Goal: Task Accomplishment & Management: Manage account settings

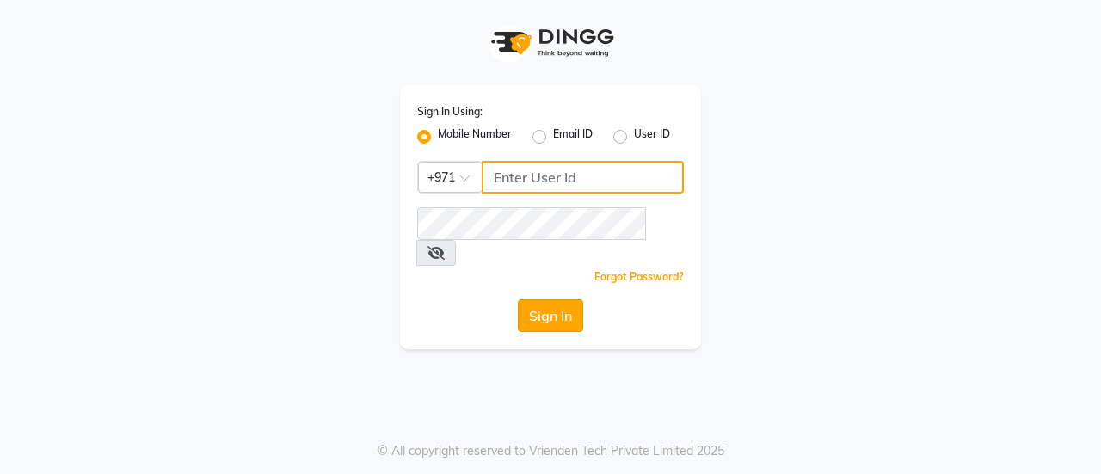
type input "544228034"
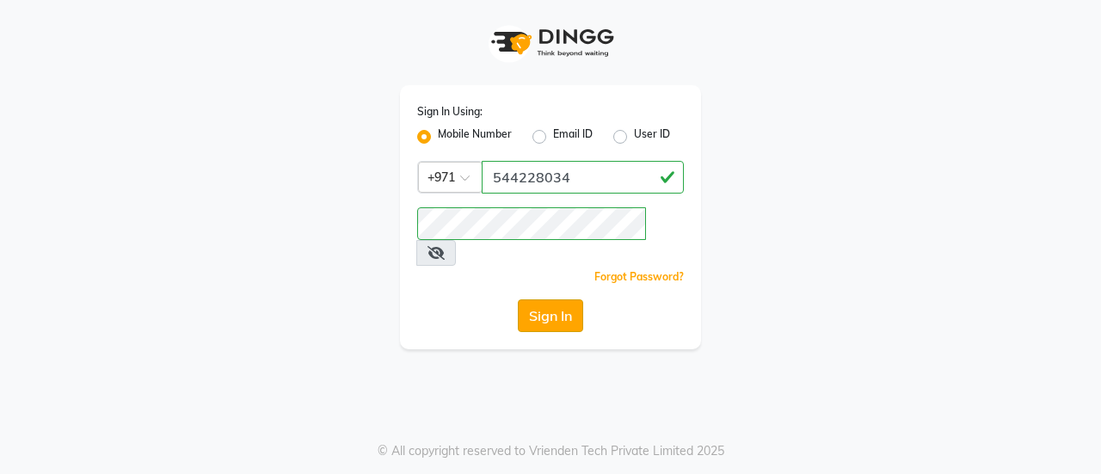
click at [535, 299] on button "Sign In" at bounding box center [550, 315] width 65 height 33
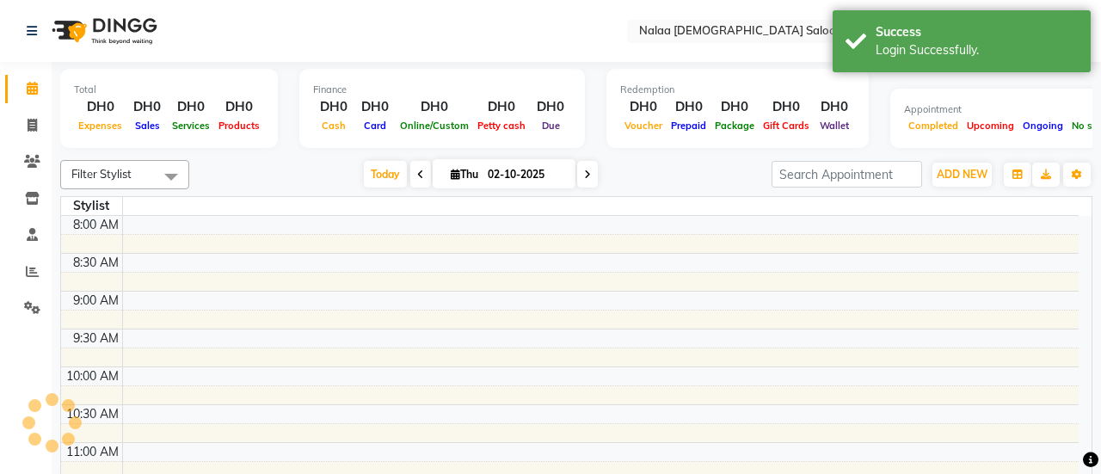
select select "en"
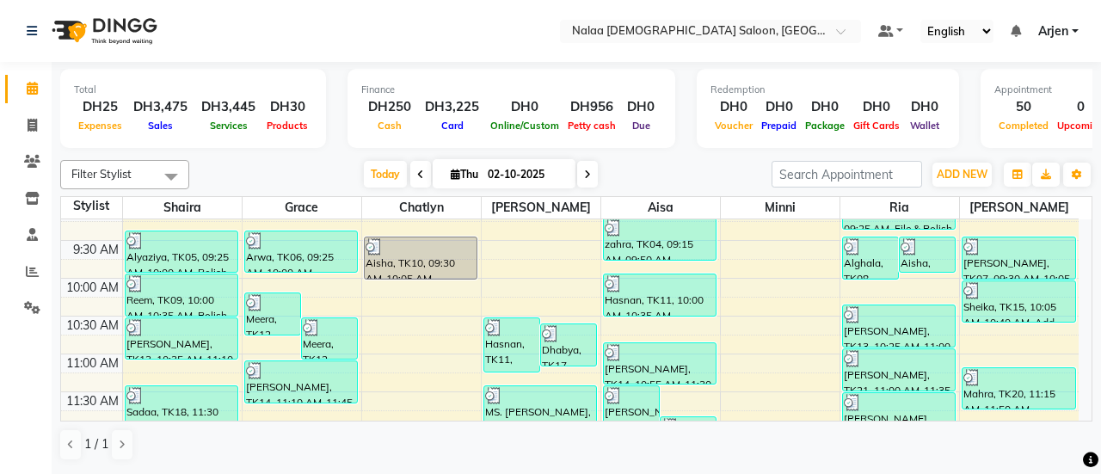
scroll to position [173, 0]
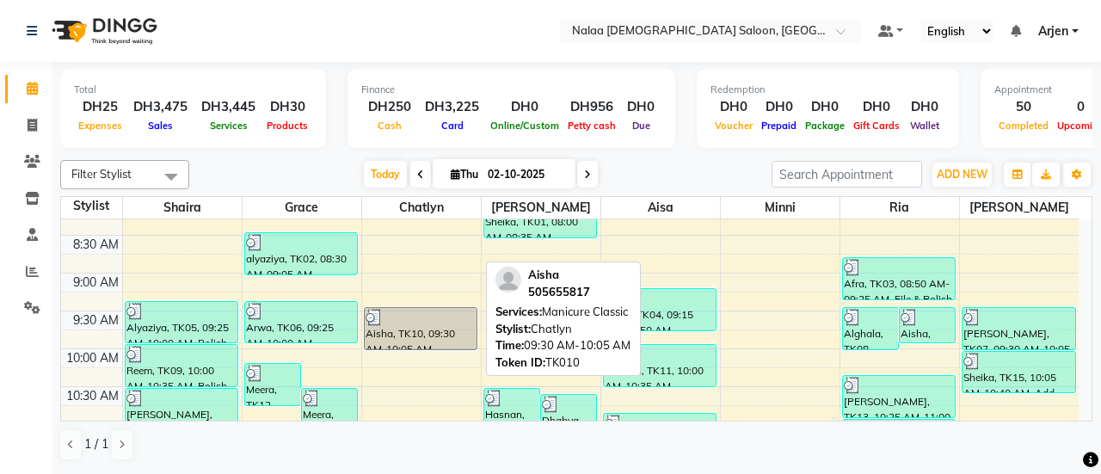
click at [423, 309] on div at bounding box center [421, 317] width 111 height 17
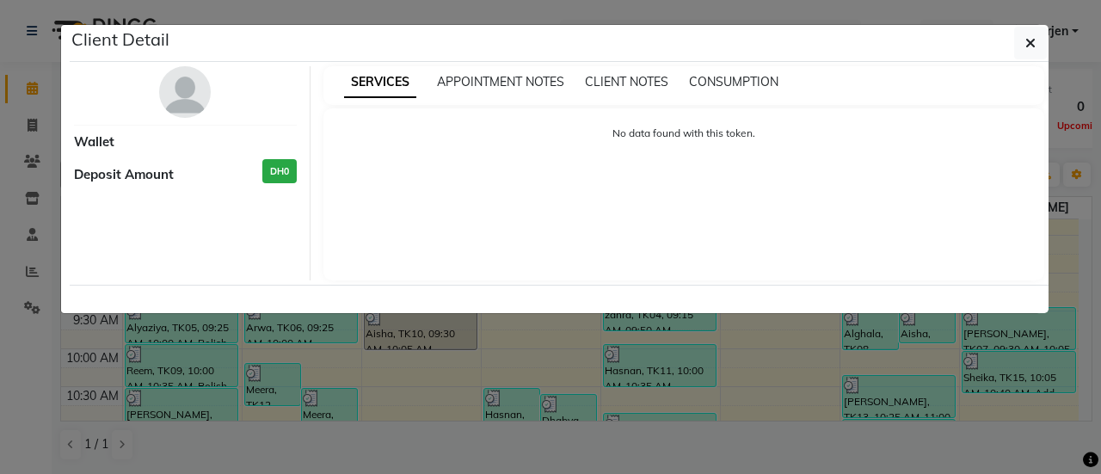
select select "3"
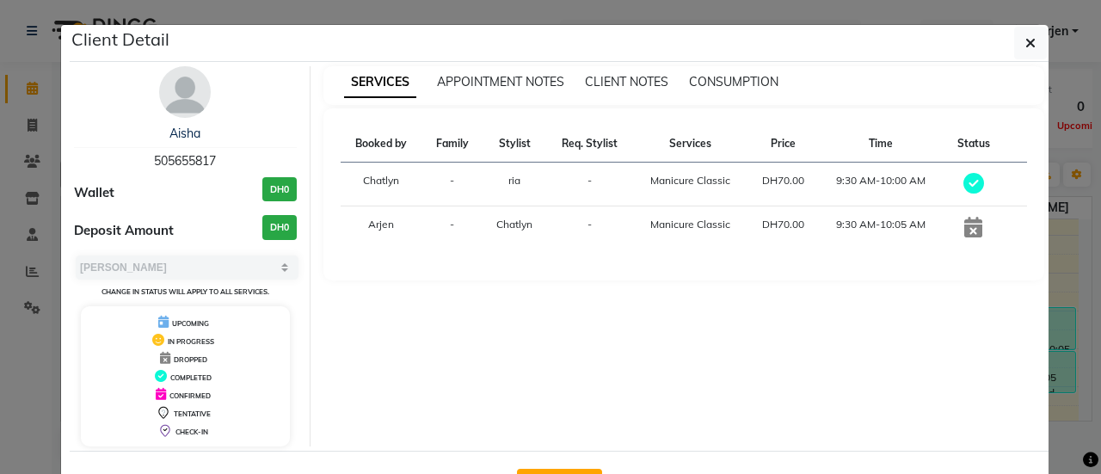
click at [423, 308] on ngb-modal-window "Client Detail Aisha 505655817 Wallet DH0 Deposit Amount DH0 Select MARK DONE UP…" at bounding box center [550, 237] width 1101 height 474
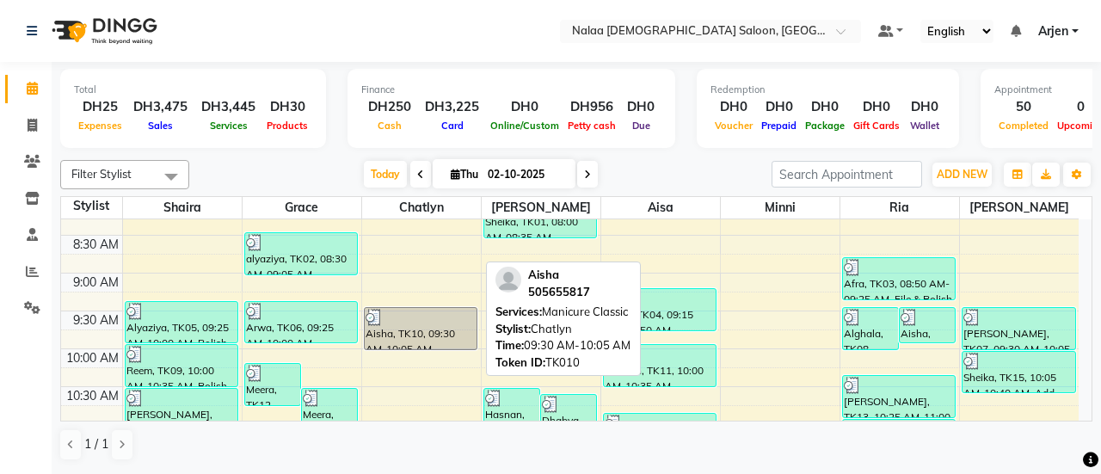
click at [428, 333] on div "Aisha, TK10, 09:30 AM-10:05 AM, Manicure Classic" at bounding box center [421, 328] width 113 height 41
select select "3"
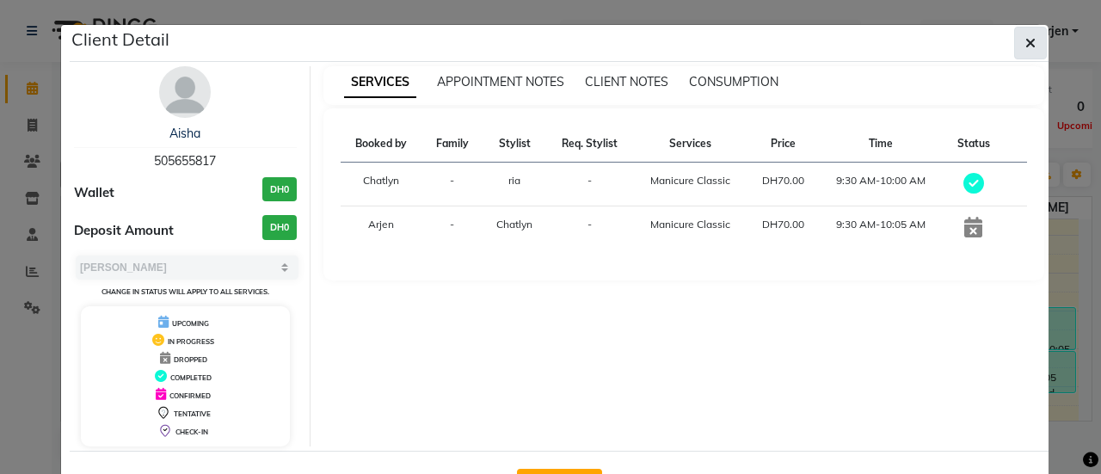
click at [1025, 38] on icon "button" at bounding box center [1030, 43] width 10 height 14
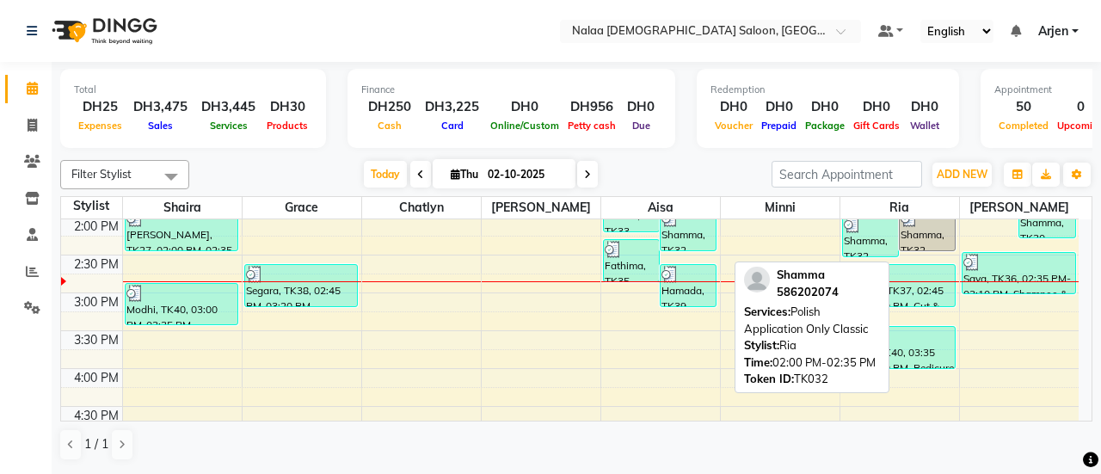
scroll to position [611, 0]
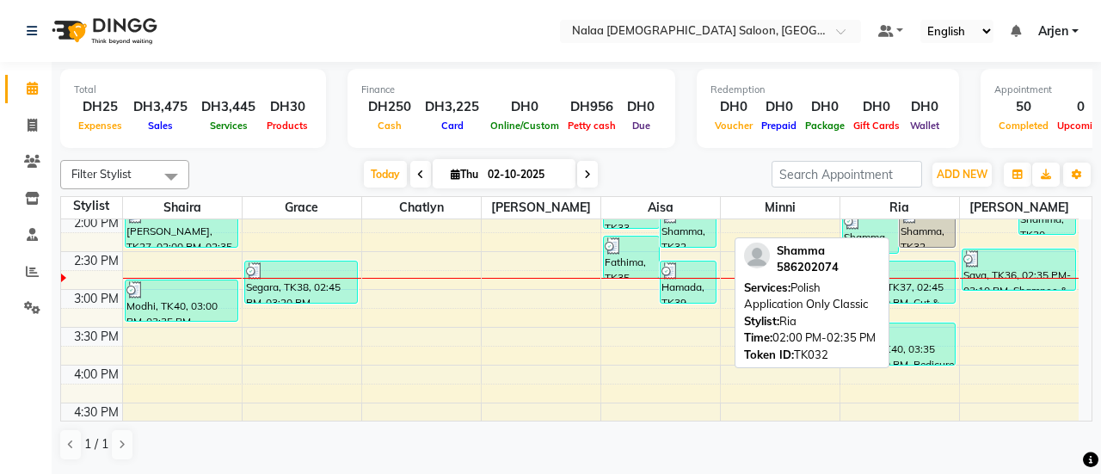
click at [942, 237] on div "Shamma, TK32, 02:00 PM-02:35 PM, Polish Application Only Classic" at bounding box center [927, 226] width 55 height 41
select select "3"
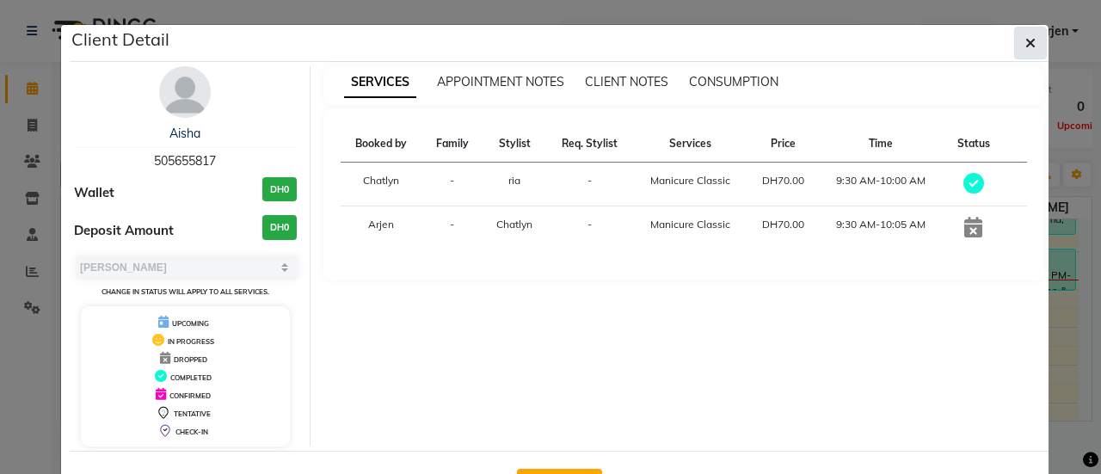
click at [1035, 44] on button "button" at bounding box center [1030, 43] width 33 height 33
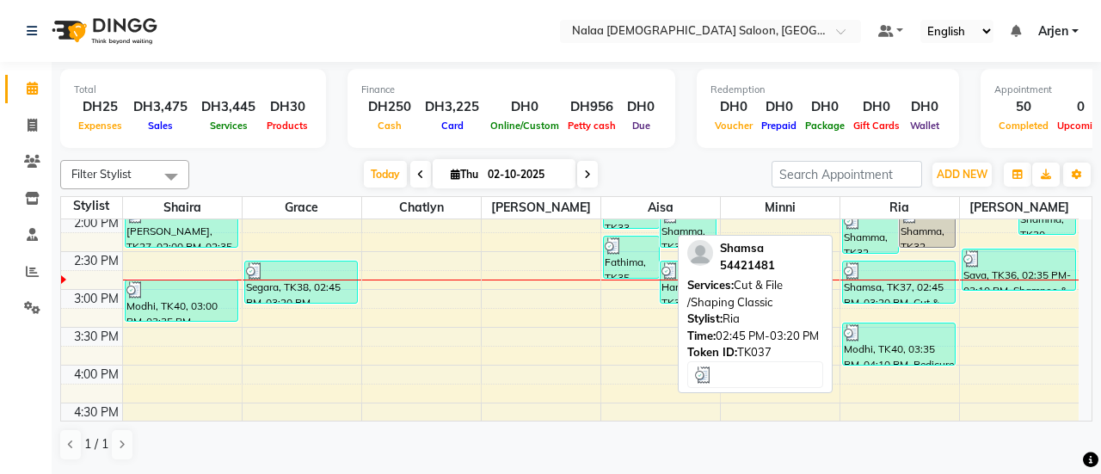
click at [896, 288] on div "Shamsa, TK37, 02:45 PM-03:20 PM, Cut & File /Shaping Classic" at bounding box center [899, 282] width 113 height 41
select select "3"
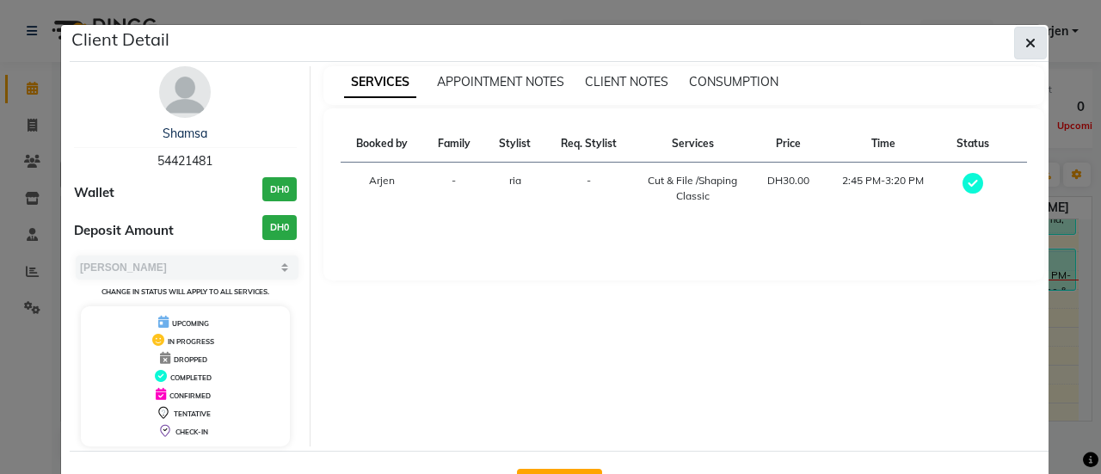
click at [1031, 31] on button "button" at bounding box center [1030, 43] width 33 height 33
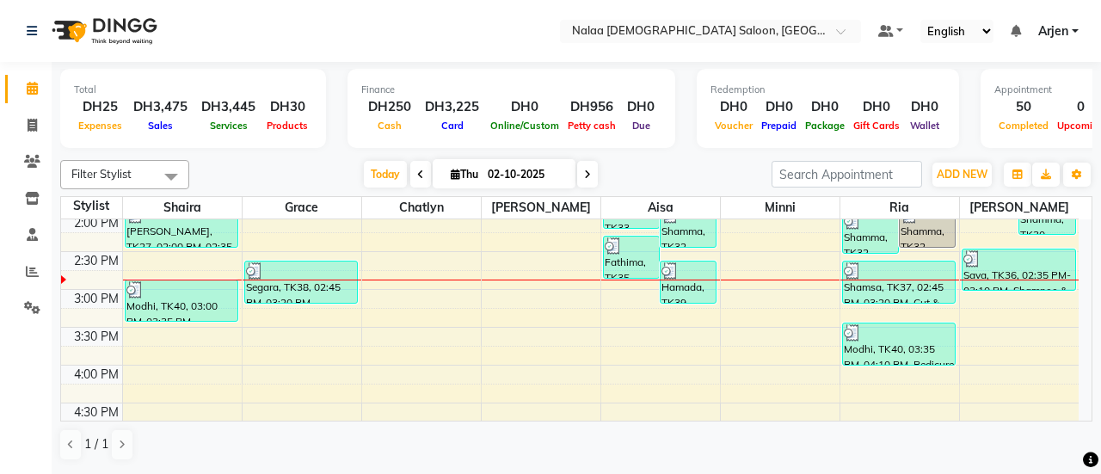
scroll to position [502, 0]
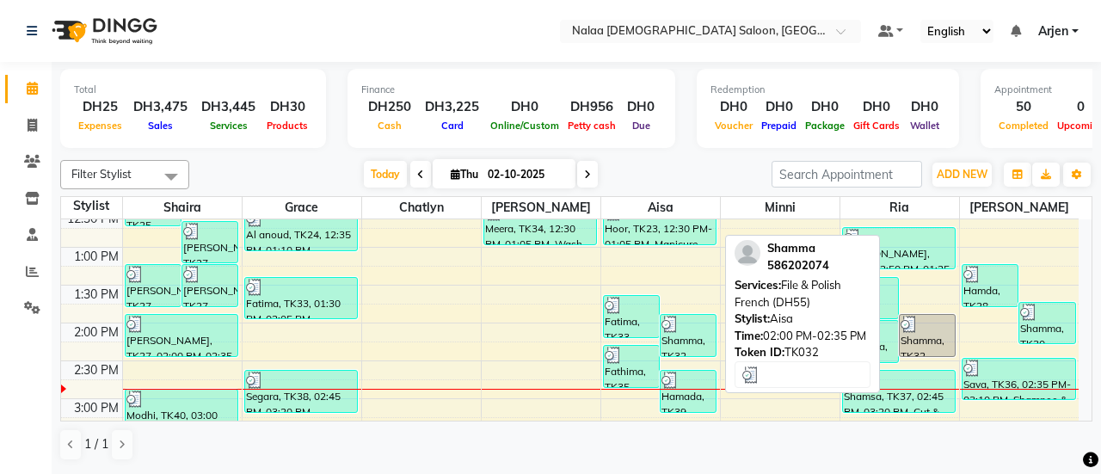
click at [681, 348] on div "Shamma, TK32, 02:00 PM-02:35 PM, File & Polish French (DH55)" at bounding box center [688, 335] width 55 height 41
select select "3"
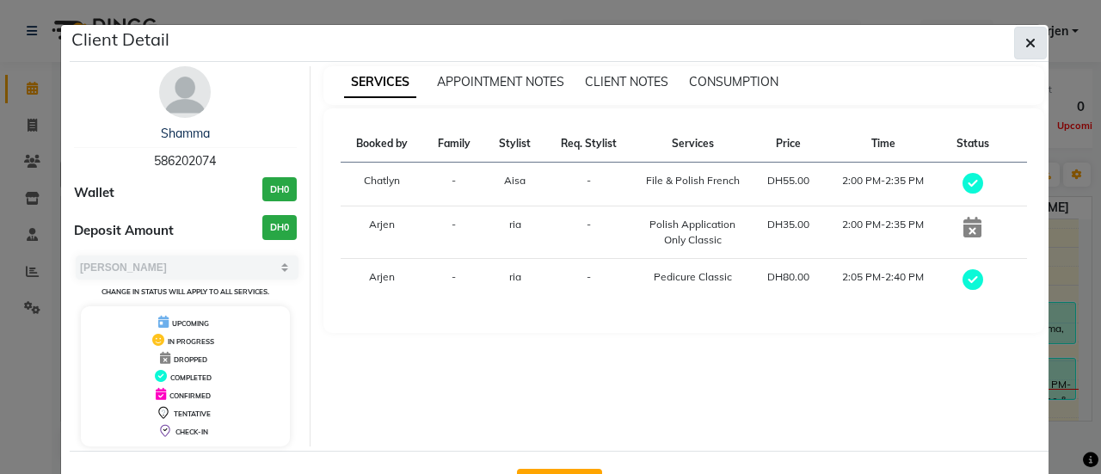
click at [1019, 39] on button "button" at bounding box center [1030, 43] width 33 height 33
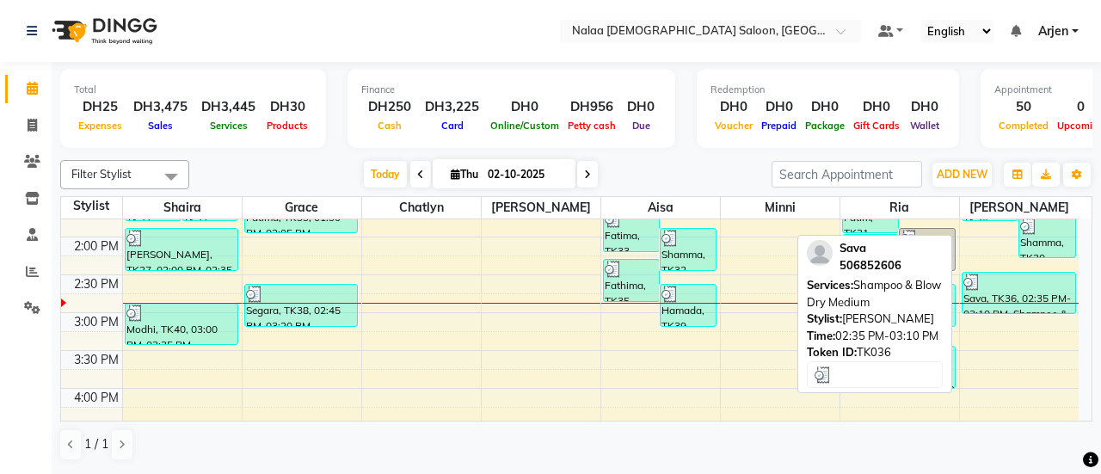
scroll to position [588, 0]
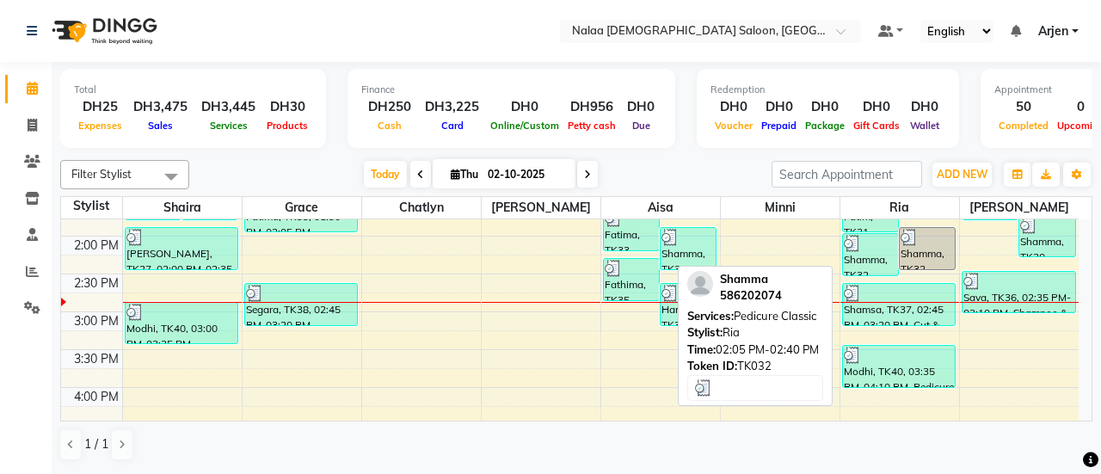
click at [865, 264] on div "Shamma, TK32, 02:05 PM-02:40 PM, Pedicure Classic" at bounding box center [870, 254] width 55 height 41
select select "3"
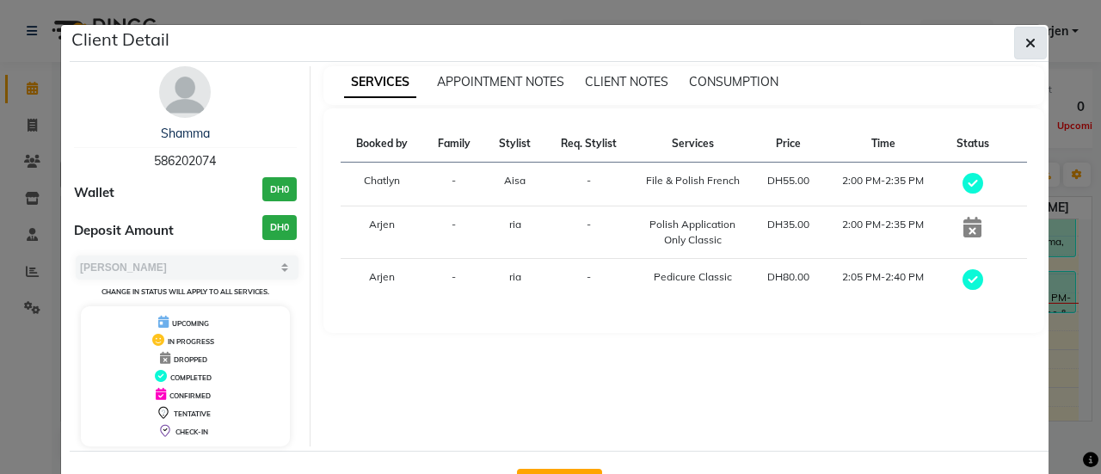
click at [1016, 44] on button "button" at bounding box center [1030, 43] width 33 height 33
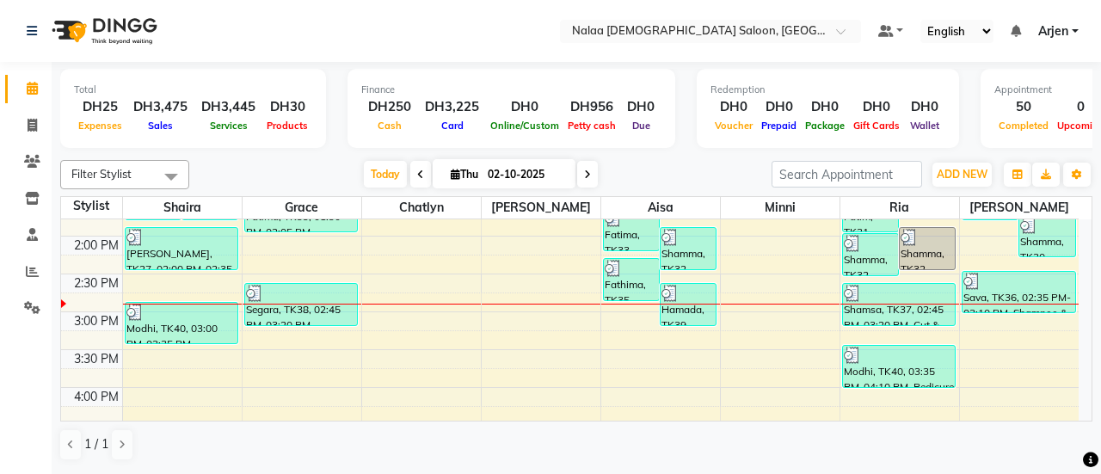
click at [724, 385] on div "6:00 AM 6:30 AM 7:00 AM 7:30 AM 8:00 AM 8:30 AM 9:00 AM 9:30 AM 10:00 AM 10:30 …" at bounding box center [570, 85] width 1018 height 908
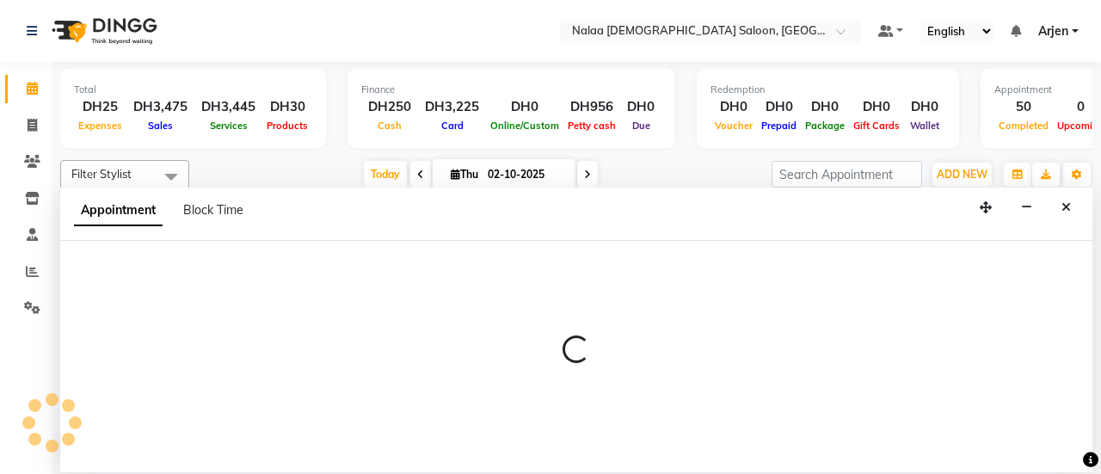
select select "91992"
select select "tentative"
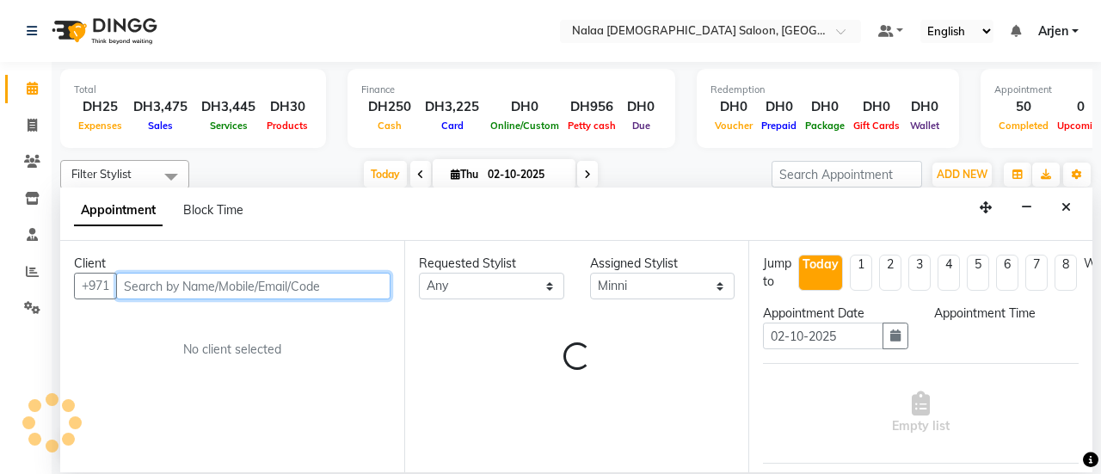
select select "960"
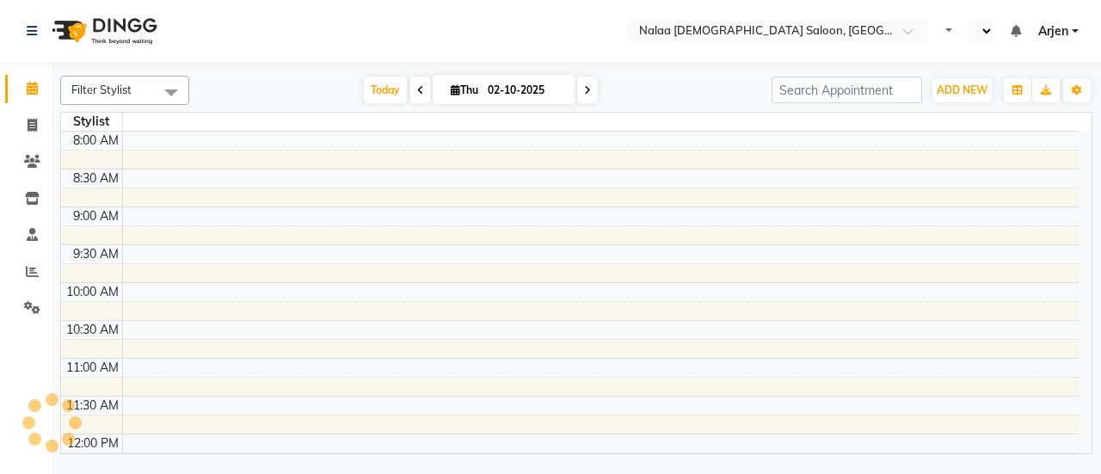
select select "en"
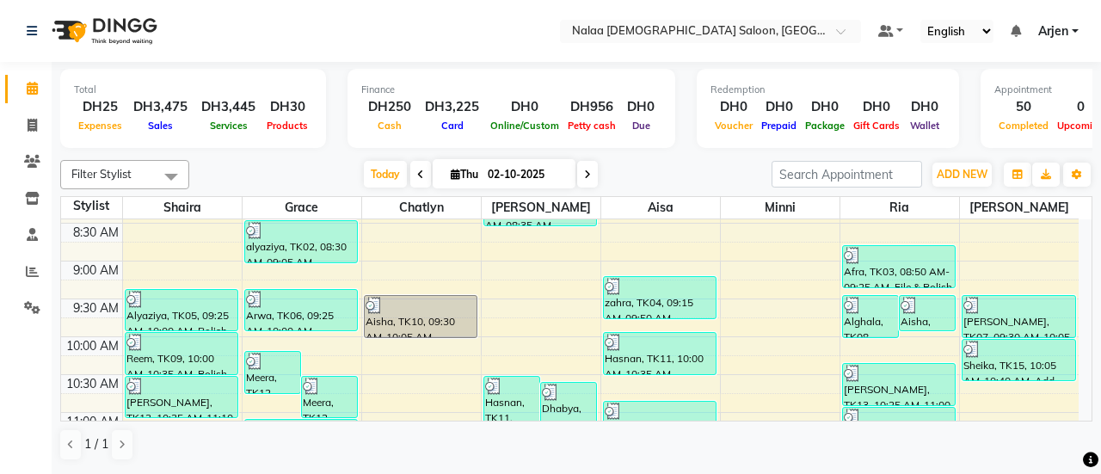
scroll to position [186, 0]
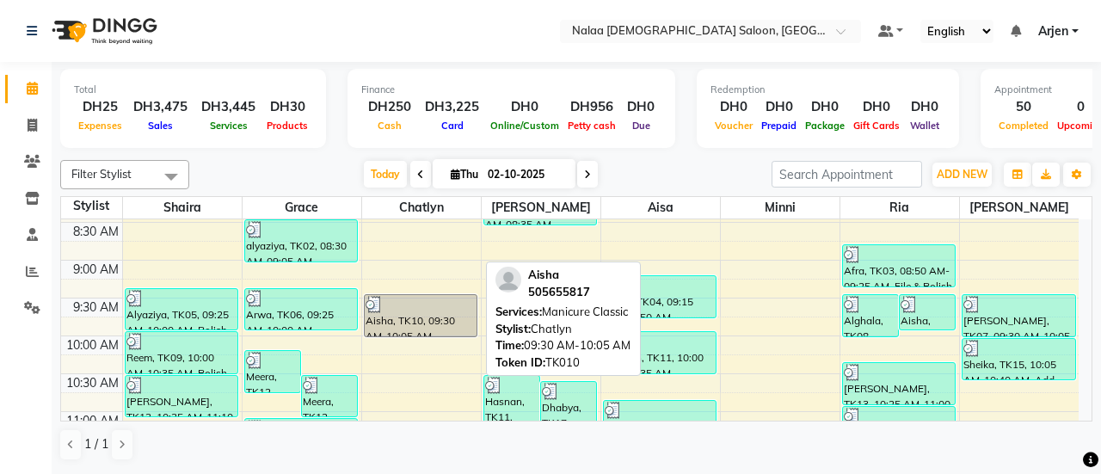
click at [428, 299] on div at bounding box center [421, 304] width 111 height 17
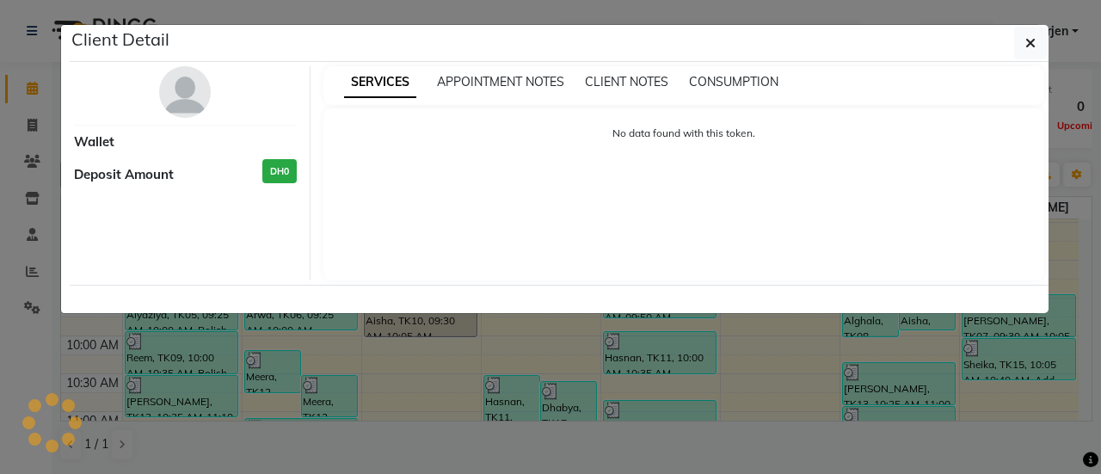
select select "3"
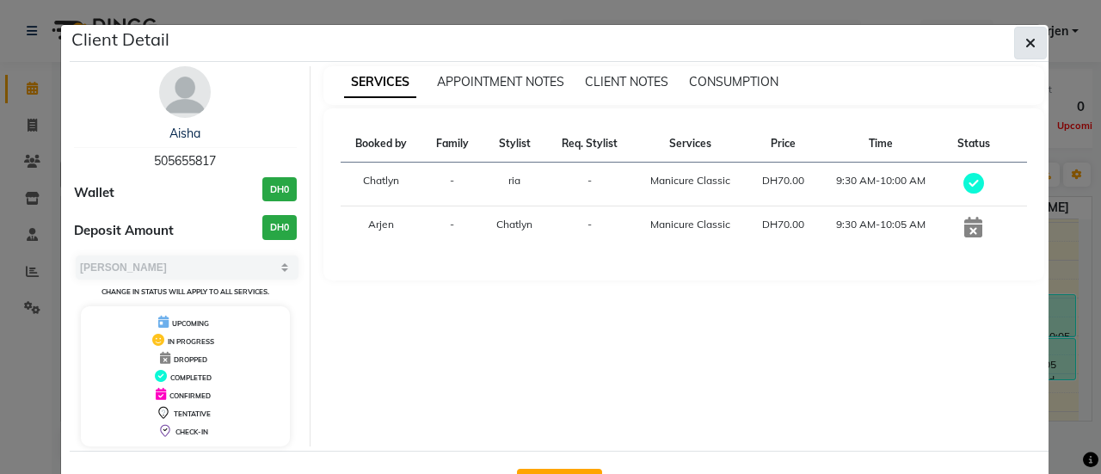
click at [1025, 44] on icon "button" at bounding box center [1030, 43] width 10 height 14
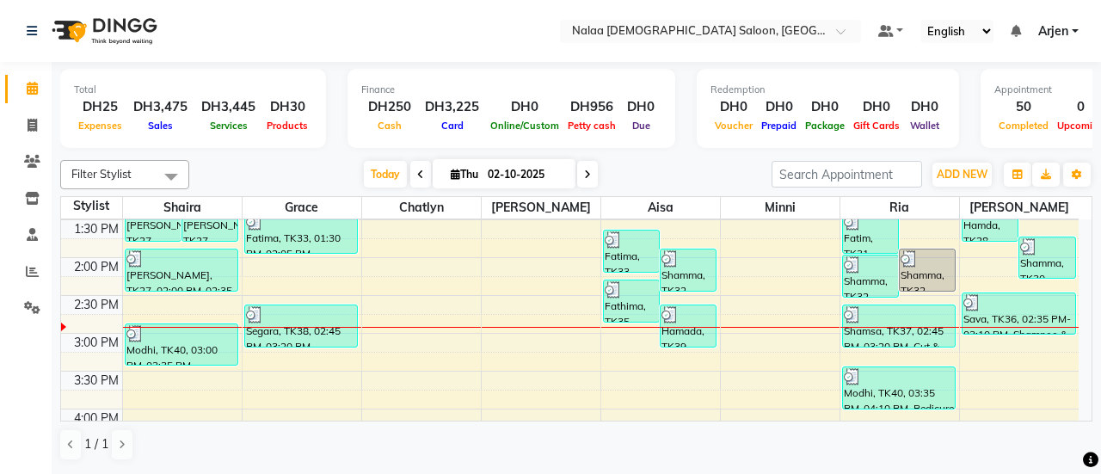
scroll to position [565, 0]
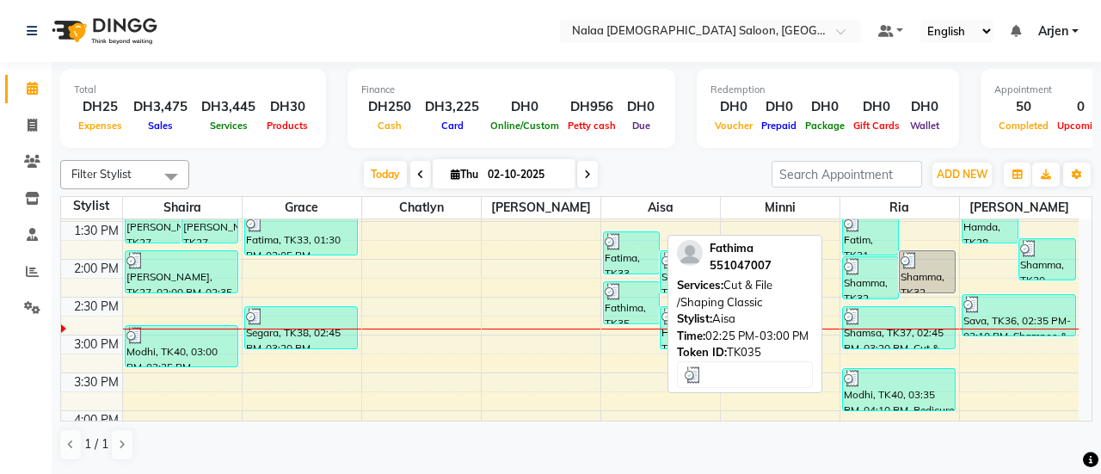
click at [620, 283] on img at bounding box center [613, 291] width 17 height 17
select select "3"
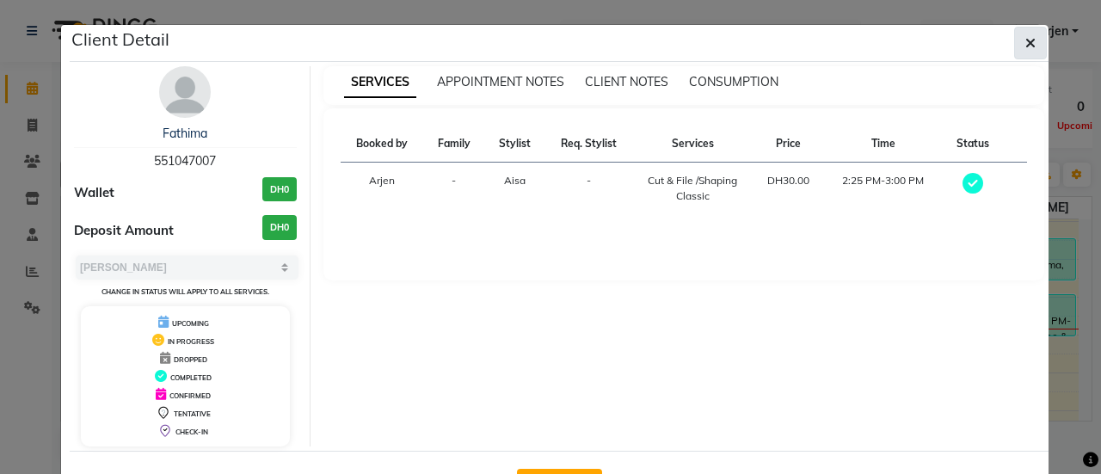
click at [1025, 37] on icon "button" at bounding box center [1030, 43] width 10 height 14
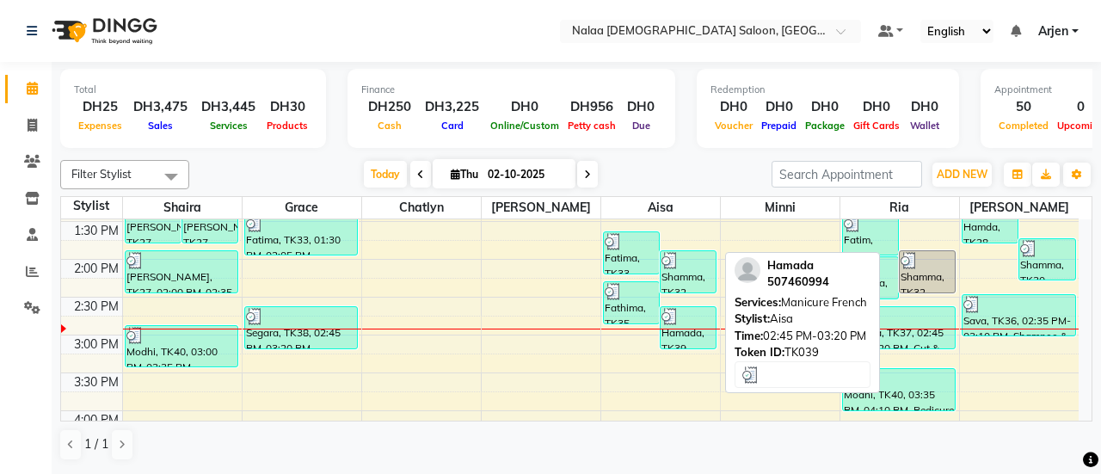
click at [676, 326] on div "Hamada, TK39, 02:45 PM-03:20 PM, Manicure French" at bounding box center [688, 327] width 55 height 41
select select "3"
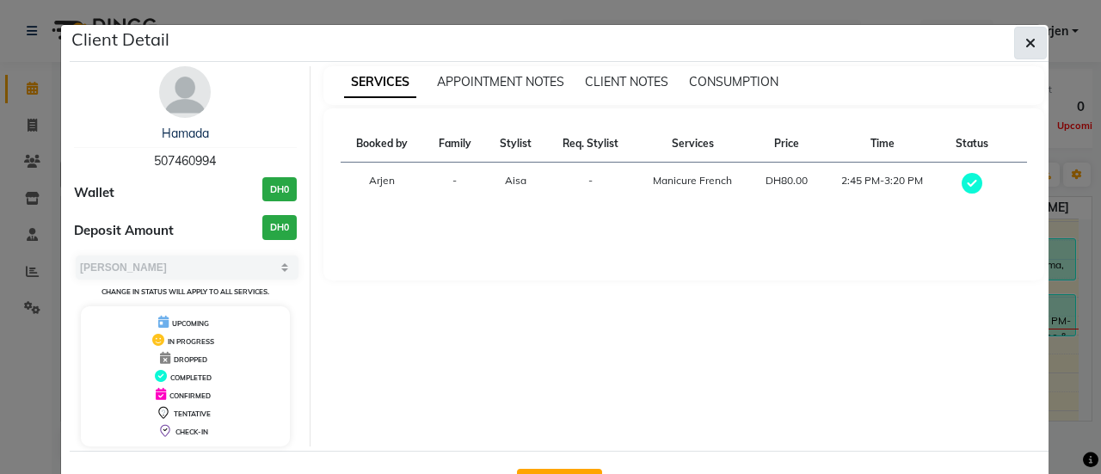
click at [1025, 36] on icon "button" at bounding box center [1030, 43] width 10 height 14
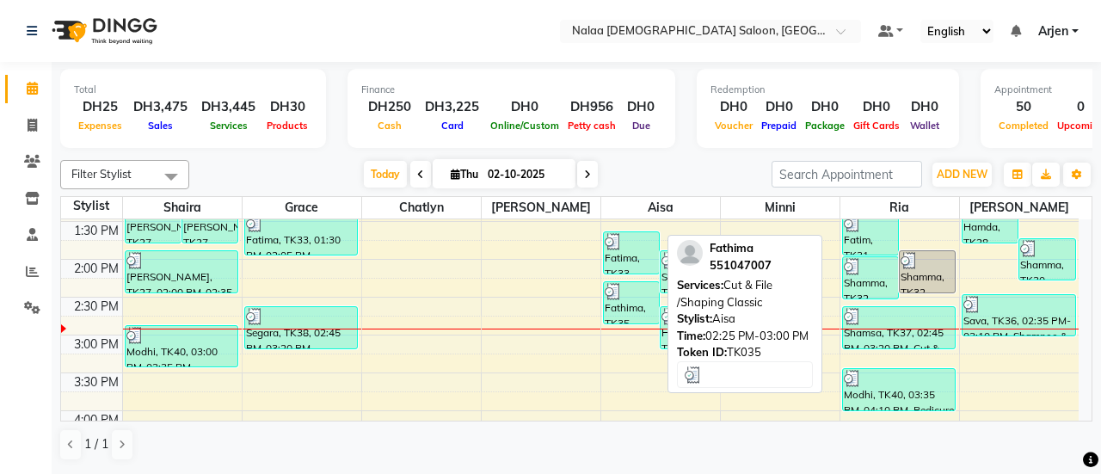
click at [626, 311] on div "Fathima, TK35, 02:25 PM-03:00 PM, Cut & File /Shaping Classic" at bounding box center [631, 302] width 55 height 41
select select "3"
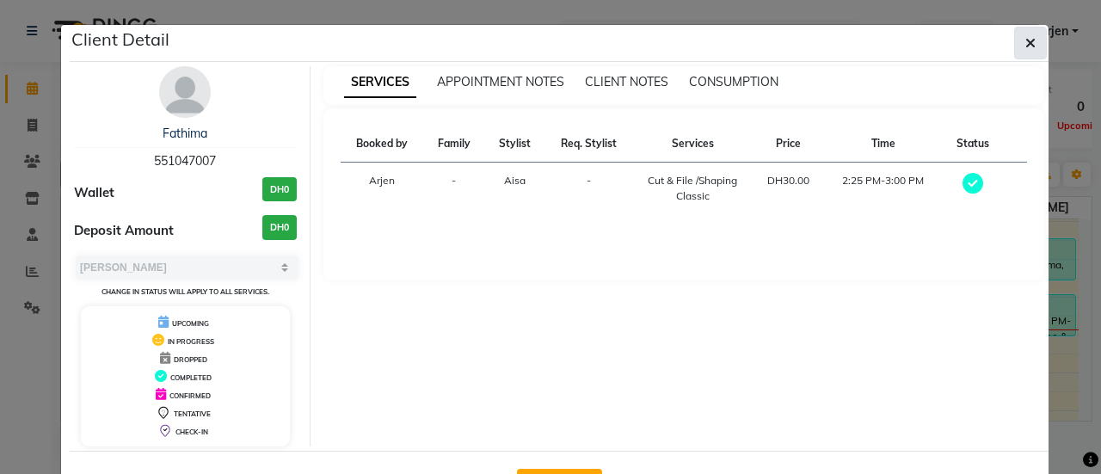
click at [1032, 37] on button "button" at bounding box center [1030, 43] width 33 height 33
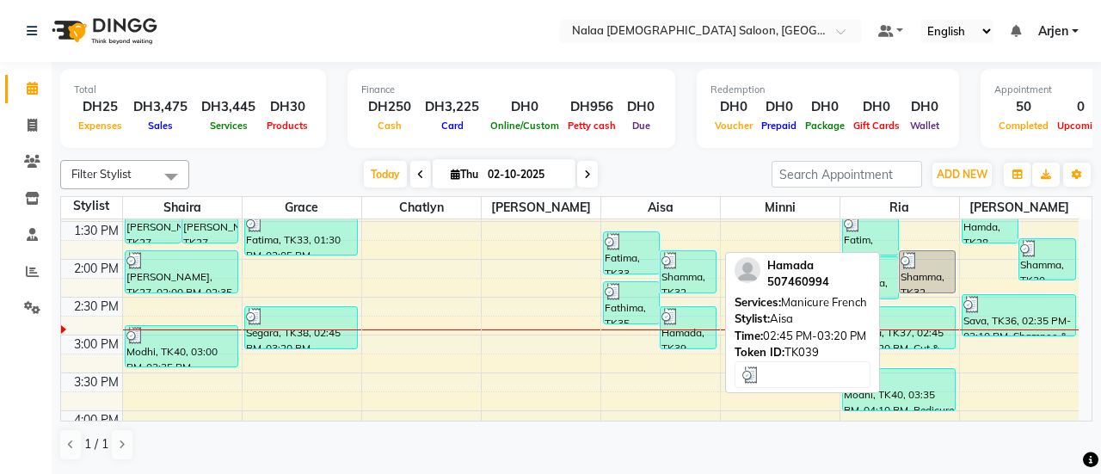
click at [676, 335] on div "Hamada, TK39, 02:45 PM-03:20 PM, Manicure French" at bounding box center [688, 327] width 55 height 41
select select "3"
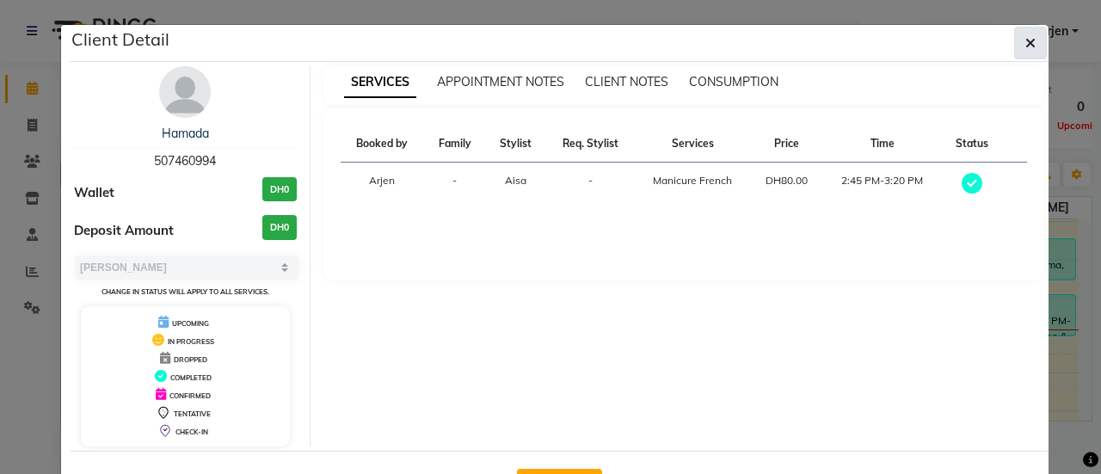
click at [1025, 44] on icon "button" at bounding box center [1030, 43] width 10 height 14
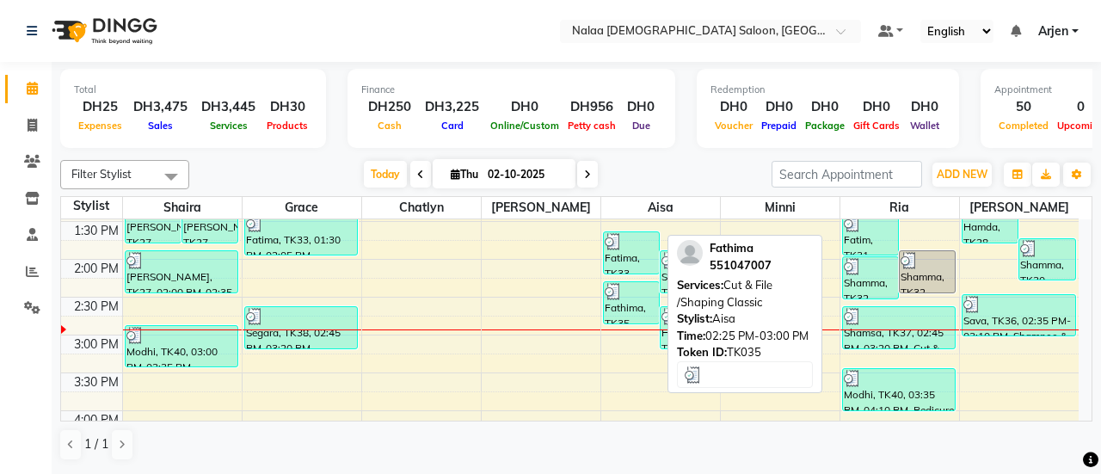
click at [614, 301] on div "Fathima, TK35, 02:25 PM-03:00 PM, Cut & File /Shaping Classic" at bounding box center [631, 302] width 55 height 41
select select "3"
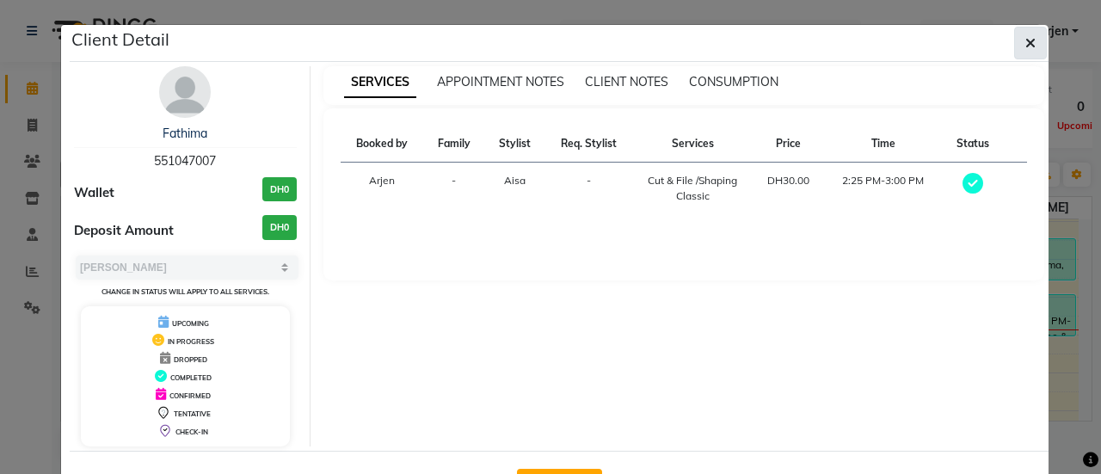
click at [1031, 40] on button "button" at bounding box center [1030, 43] width 33 height 33
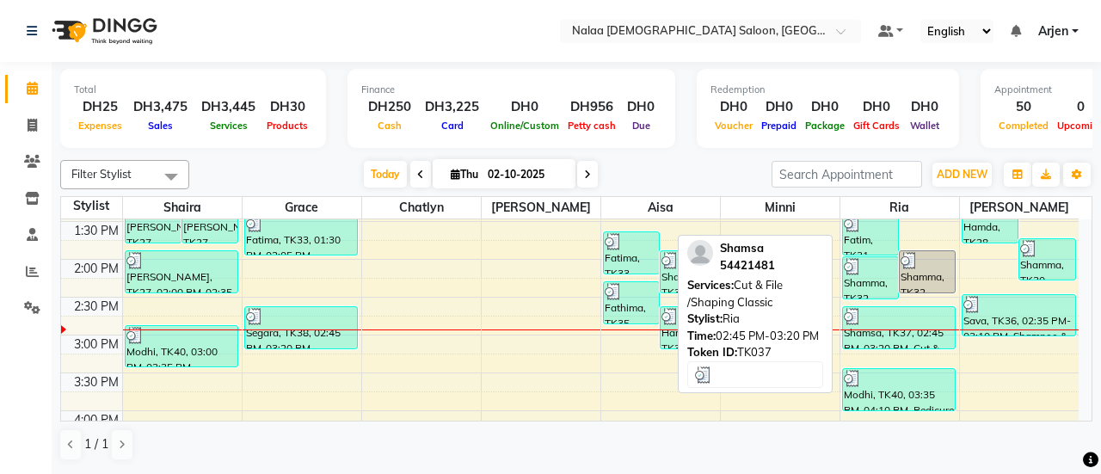
click at [914, 329] on div "Shamsa, TK37, 02:45 PM-03:20 PM, Cut & File /Shaping Classic" at bounding box center [899, 327] width 113 height 41
select select "3"
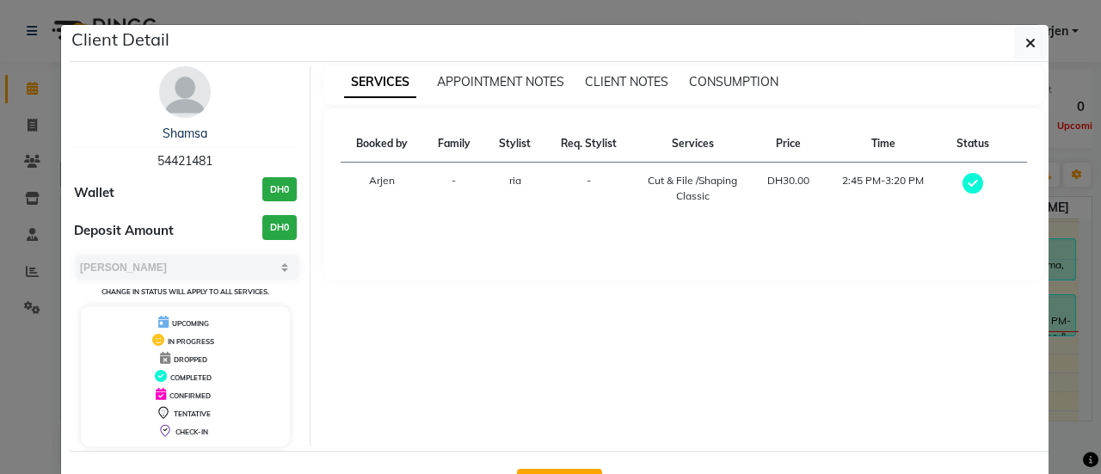
click at [1001, 52] on div "Client Detail" at bounding box center [559, 43] width 979 height 37
click at [1014, 45] on button "button" at bounding box center [1030, 43] width 33 height 33
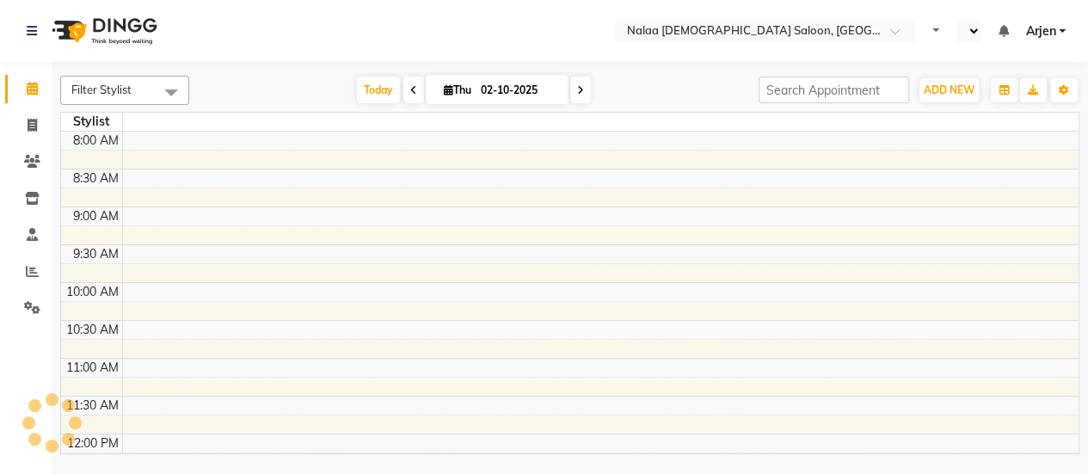
select select "en"
